Goal: Task Accomplishment & Management: Manage account settings

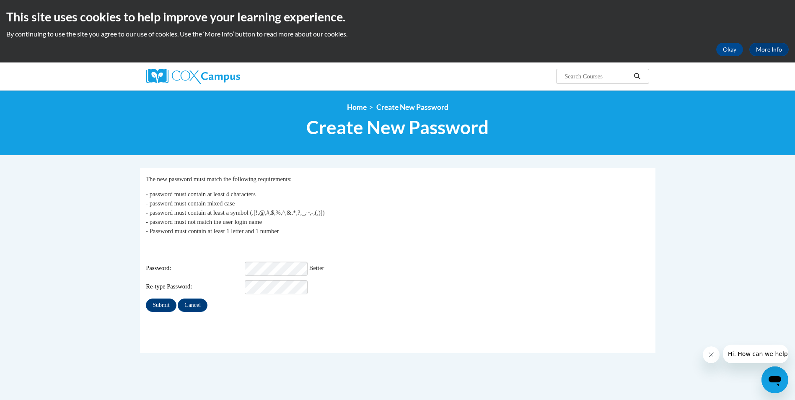
drag, startPoint x: 452, startPoint y: 305, endPoint x: 441, endPoint y: 309, distance: 12.1
click at [452, 305] on div "Submit Cancel" at bounding box center [398, 305] width 504 height 13
click at [146, 299] on input "Submit" at bounding box center [161, 305] width 30 height 13
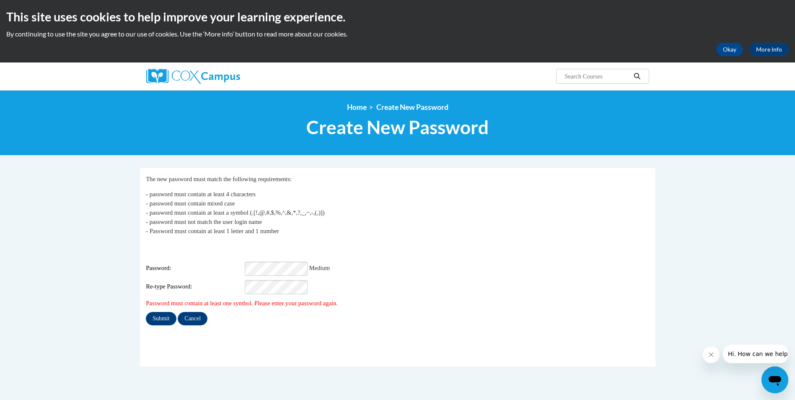
drag, startPoint x: 558, startPoint y: 318, endPoint x: 529, endPoint y: 320, distance: 29.4
click at [556, 318] on div "Submit Cancel" at bounding box center [398, 318] width 504 height 13
click at [440, 287] on div "Re-type Password:" at bounding box center [398, 287] width 504 height 14
click at [169, 312] on input "Submit" at bounding box center [161, 318] width 30 height 13
